Goal: Check status

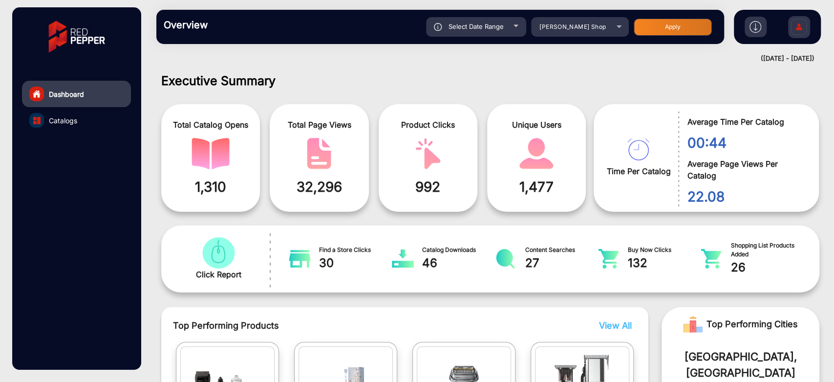
scroll to position [7, 0]
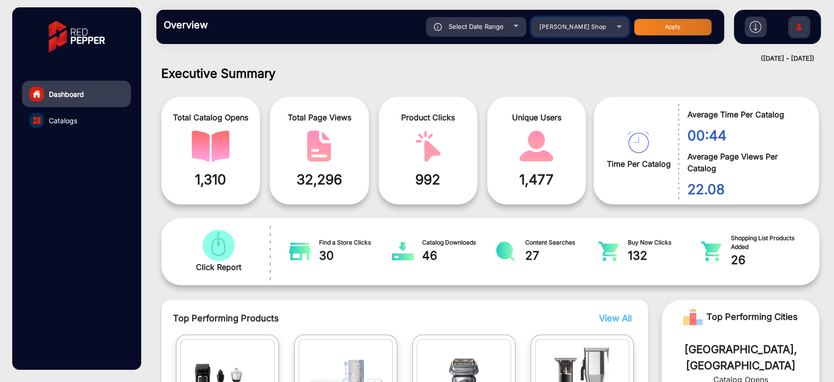
click at [537, 30] on div "[PERSON_NAME] Shop" at bounding box center [572, 27] width 78 height 12
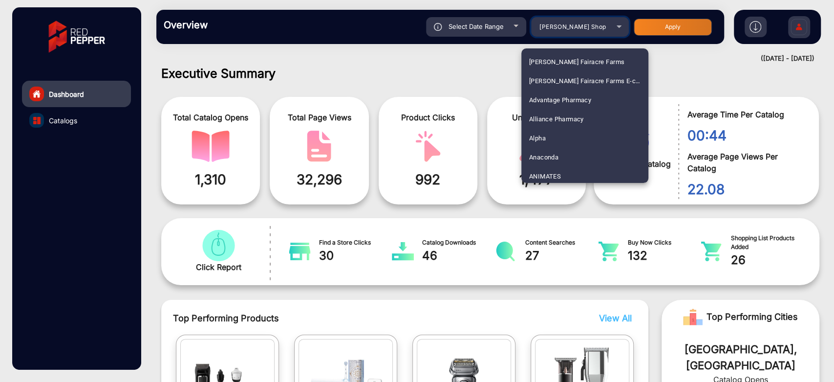
scroll to position [2346, 0]
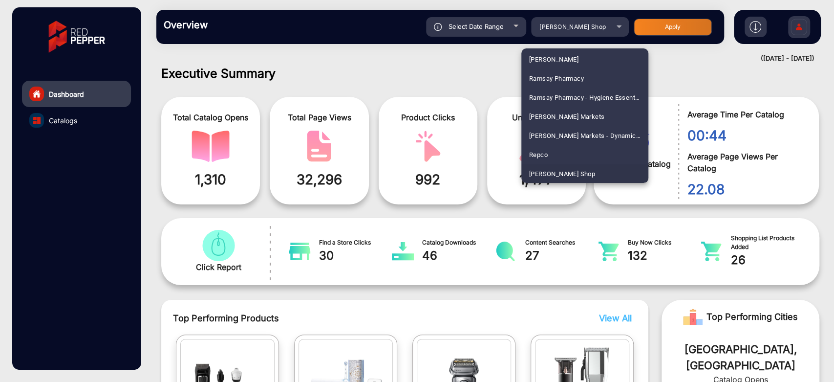
click at [454, 63] on div at bounding box center [417, 191] width 834 height 382
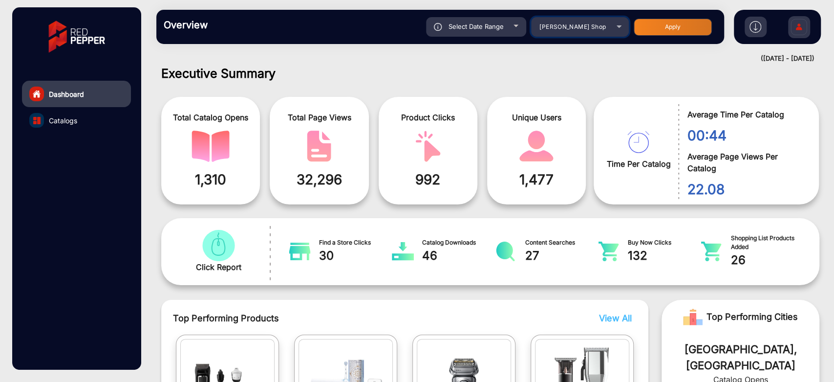
click at [600, 29] on div "[PERSON_NAME] Shop" at bounding box center [572, 27] width 78 height 12
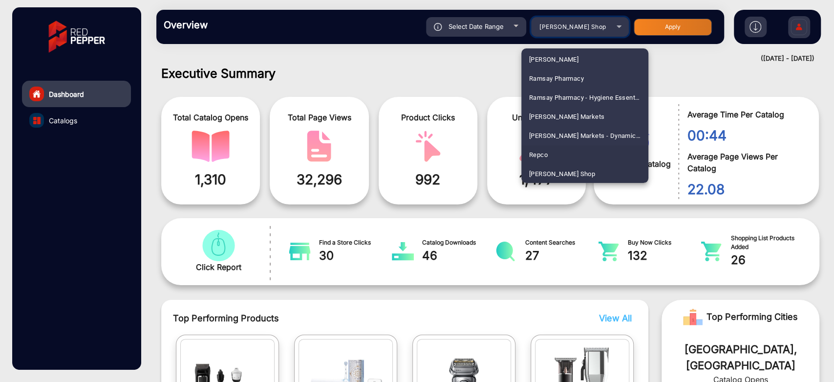
scroll to position [2400, 0]
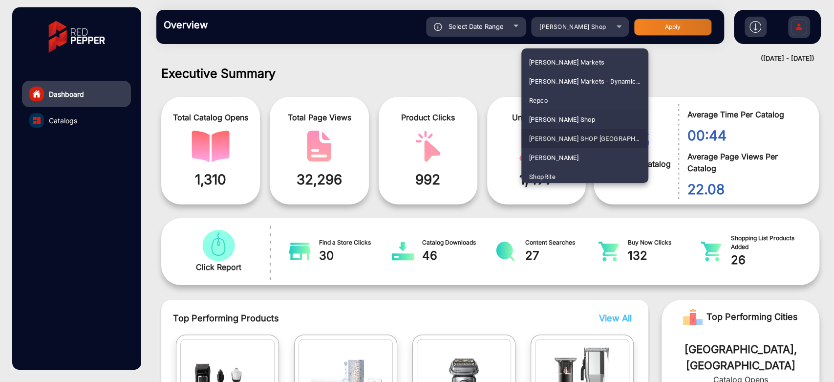
click at [561, 141] on span "[PERSON_NAME] SHOP [GEOGRAPHIC_DATA]" at bounding box center [584, 138] width 111 height 19
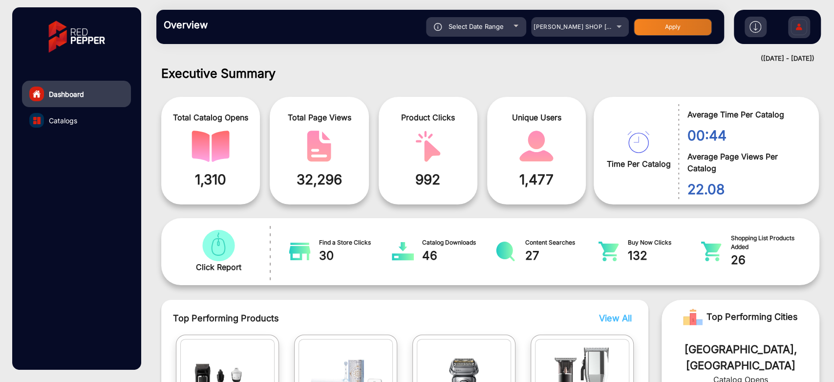
click at [700, 27] on button "Apply" at bounding box center [673, 27] width 78 height 17
type input "[DATE]"
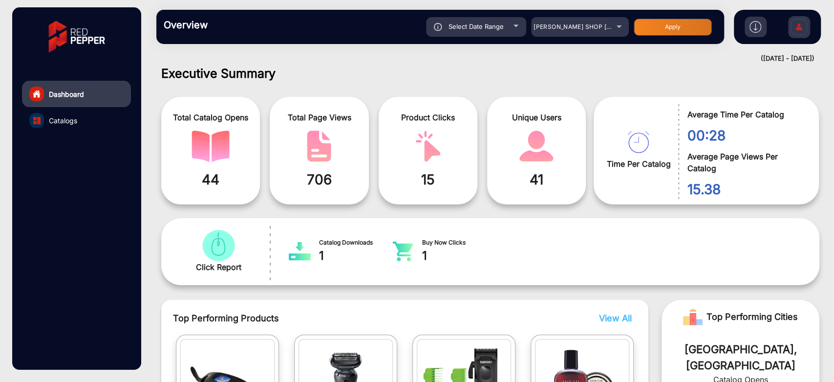
drag, startPoint x: 338, startPoint y: 180, endPoint x: 257, endPoint y: 179, distance: 80.6
click at [257, 179] on div "Total Catalog Opens 44 Total Page Views 706 Product Clicks 15 Unique Users 41" at bounding box center [377, 150] width 432 height 117
click at [468, 106] on div "Product Clicks 15" at bounding box center [428, 150] width 99 height 107
click at [504, 31] on div "Select Date Range" at bounding box center [476, 27] width 100 height 20
type input "[DATE]"
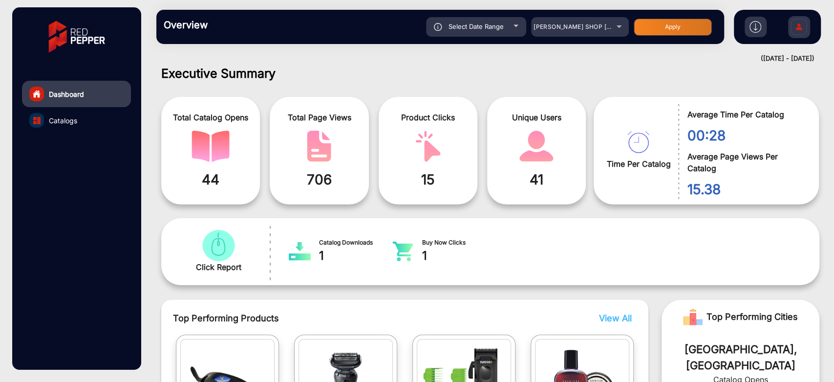
type input "[DATE]"
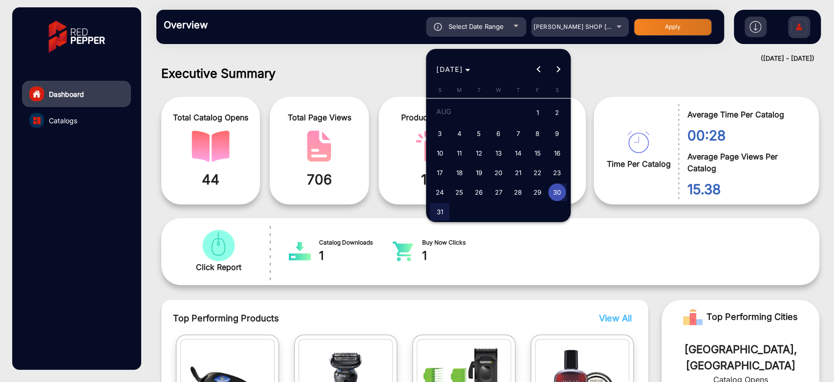
click at [604, 50] on div at bounding box center [417, 191] width 834 height 382
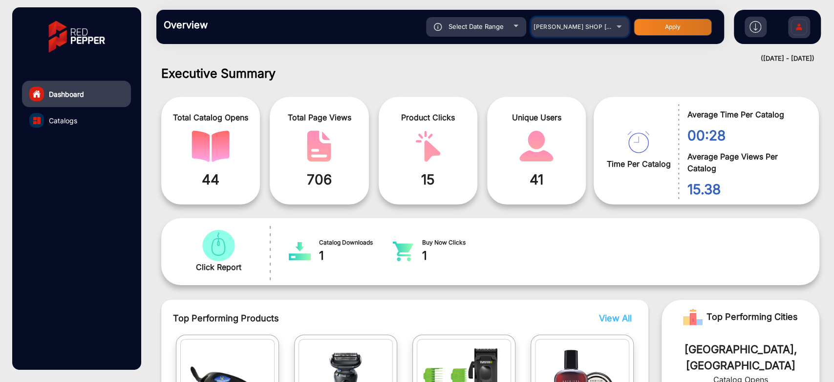
click at [596, 19] on mat-select "[PERSON_NAME] SHOP [GEOGRAPHIC_DATA]" at bounding box center [580, 27] width 98 height 20
click at [596, 20] on mat-select "[PERSON_NAME] SHOP [GEOGRAPHIC_DATA]" at bounding box center [580, 27] width 98 height 20
click at [597, 25] on span "[PERSON_NAME] SHOP [GEOGRAPHIC_DATA]" at bounding box center [600, 26] width 134 height 7
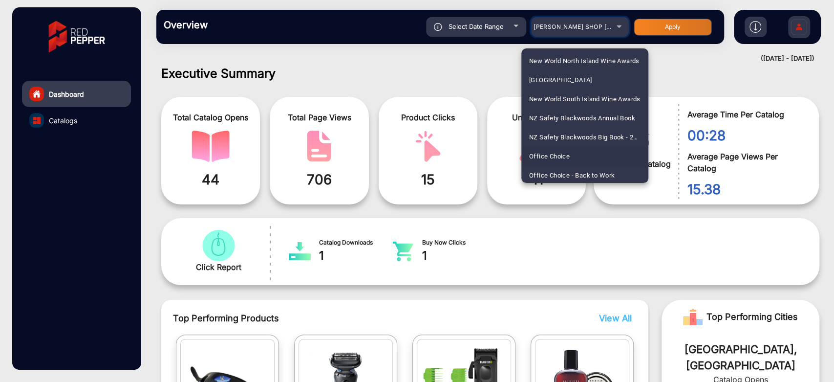
scroll to position [1985, 0]
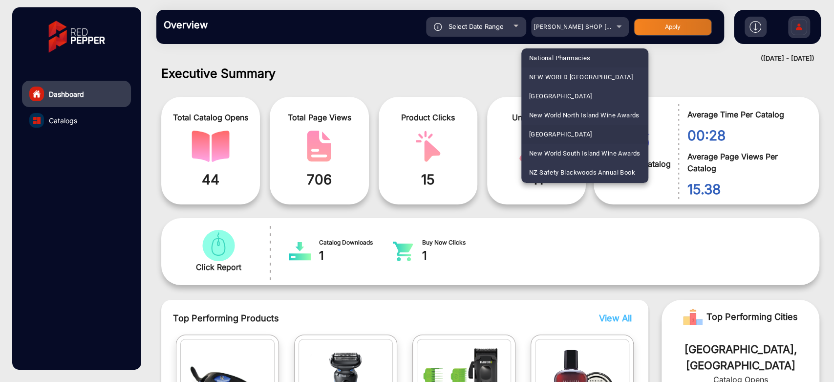
click at [587, 129] on span "[GEOGRAPHIC_DATA]" at bounding box center [560, 134] width 63 height 19
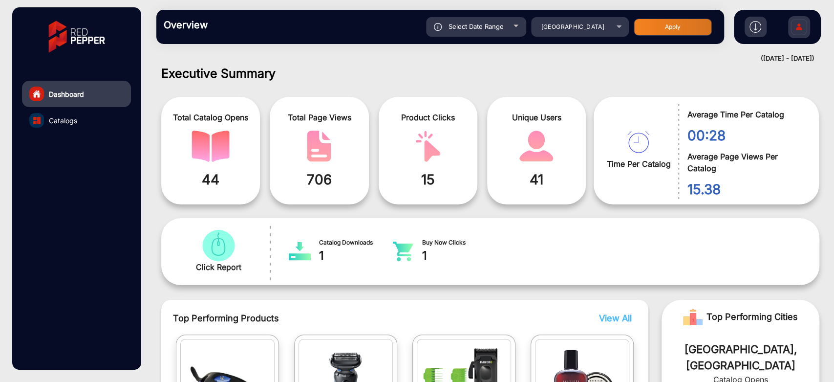
click at [656, 25] on button "Apply" at bounding box center [673, 27] width 78 height 17
type input "[DATE]"
